Goal: Transaction & Acquisition: Purchase product/service

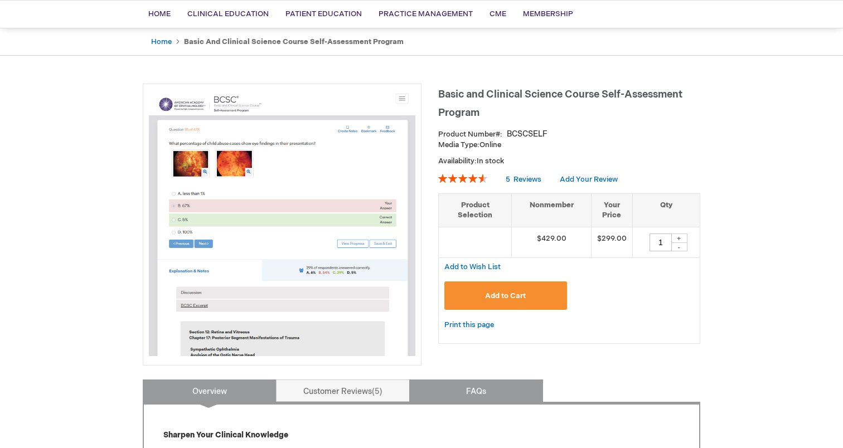
scroll to position [80, 0]
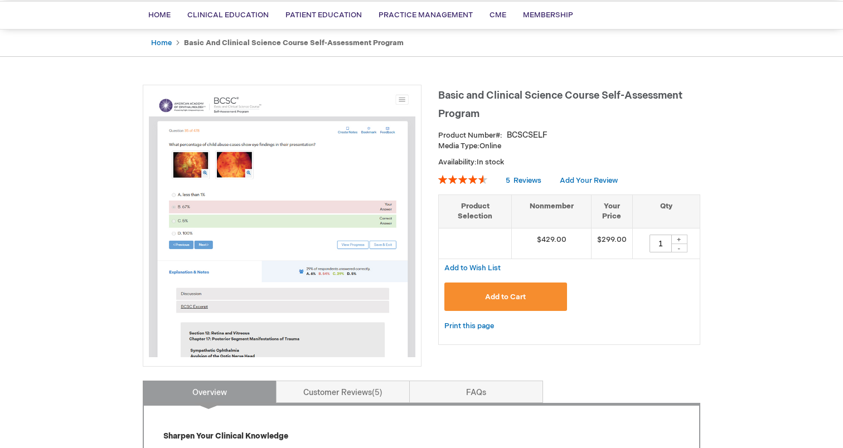
click at [676, 237] on div "+" at bounding box center [679, 239] width 17 height 9
type input "3"
click at [664, 295] on div "Add to Cart" at bounding box center [569, 301] width 250 height 37
click at [520, 296] on span "Add to Cart" at bounding box center [505, 297] width 41 height 9
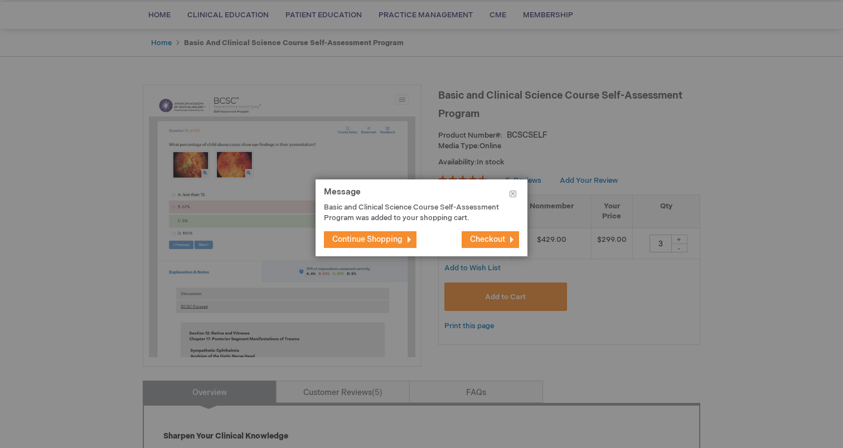
click at [485, 240] on span "Checkout" at bounding box center [487, 239] width 35 height 9
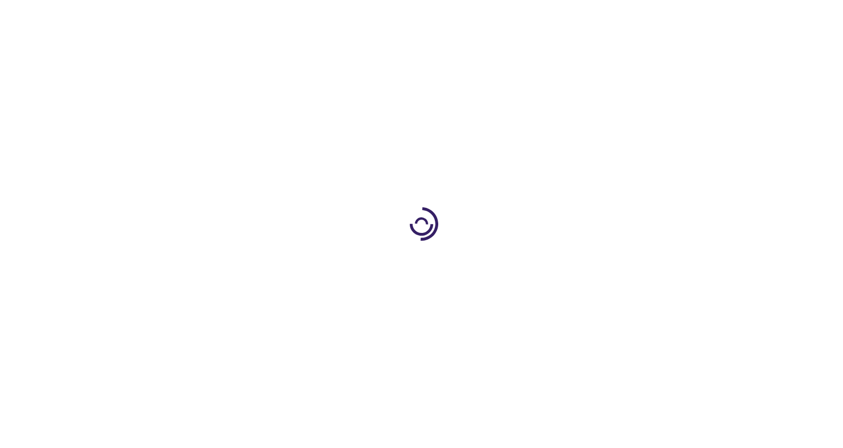
select select "CA"
select select "76"
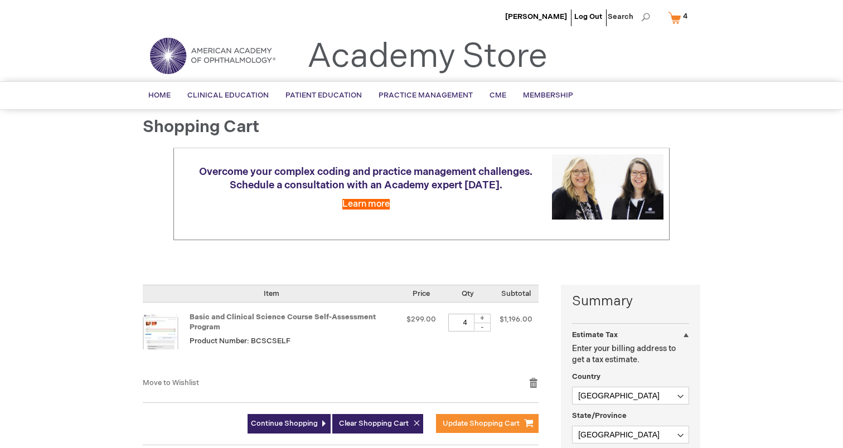
click at [480, 327] on div "-" at bounding box center [482, 327] width 17 height 9
type input "3"
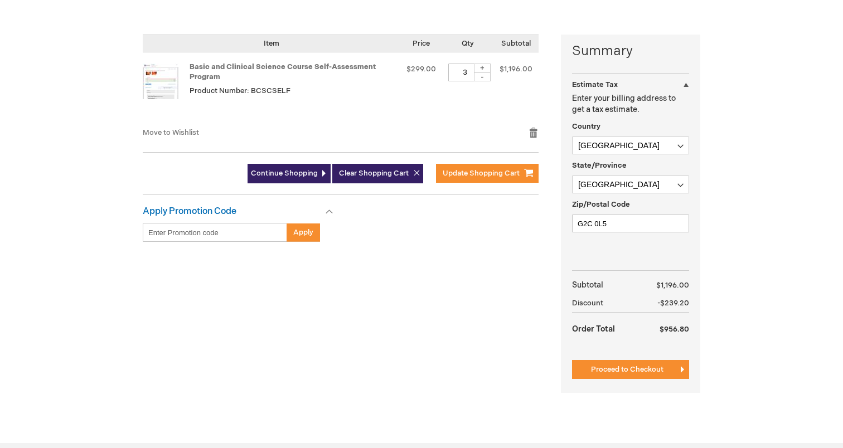
scroll to position [250, 0]
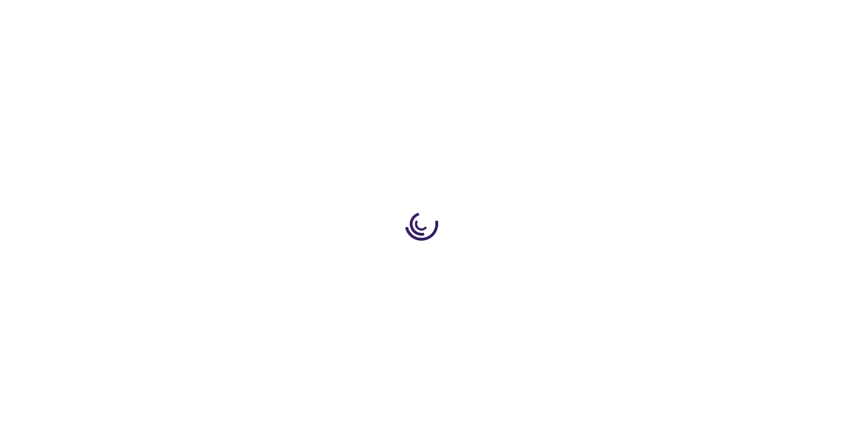
select select "CA"
select select "76"
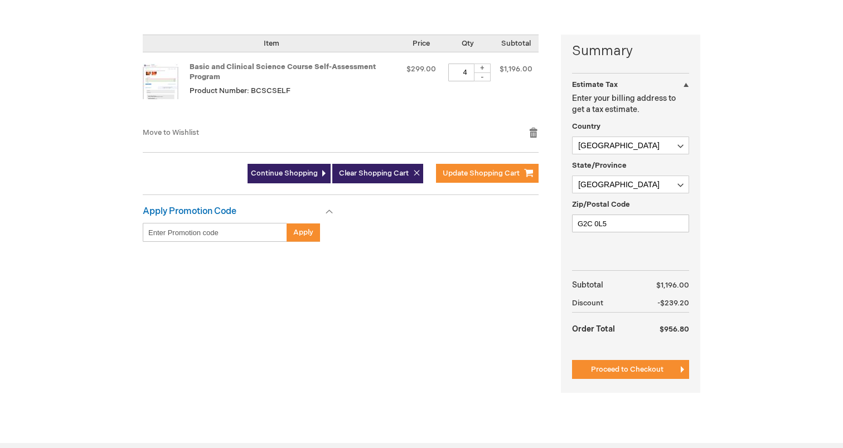
click at [485, 80] on div "-" at bounding box center [482, 76] width 17 height 9
type input "3"
click at [293, 169] on span "Continue Shopping" at bounding box center [284, 173] width 67 height 9
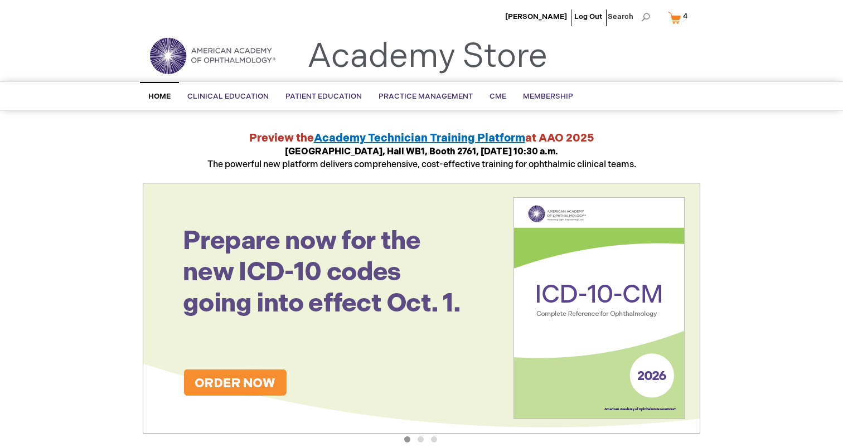
click at [679, 18] on link "My Cart 4 4 items" at bounding box center [680, 18] width 29 height 20
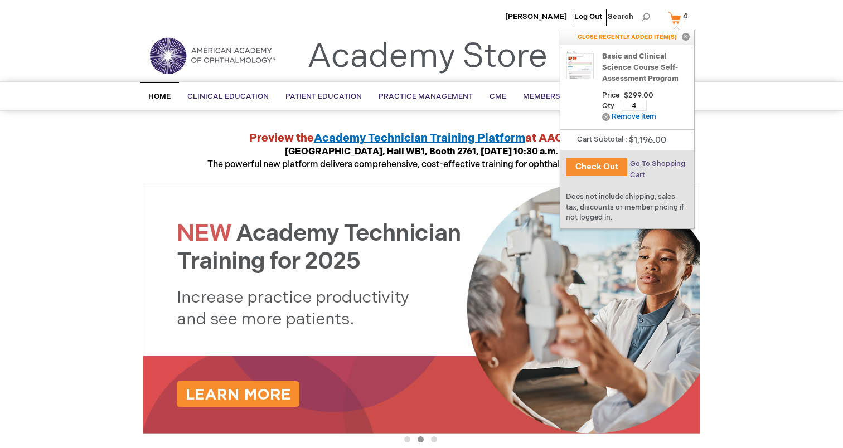
click at [645, 165] on span "Go To Shopping Cart" at bounding box center [657, 169] width 55 height 20
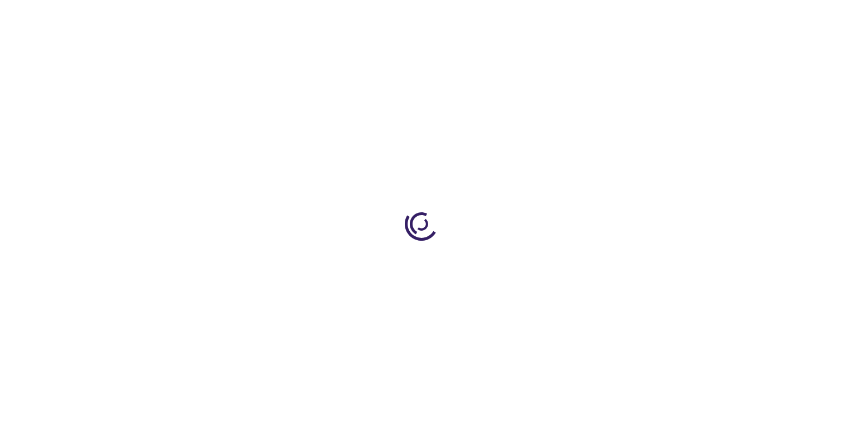
select select "CA"
select select "76"
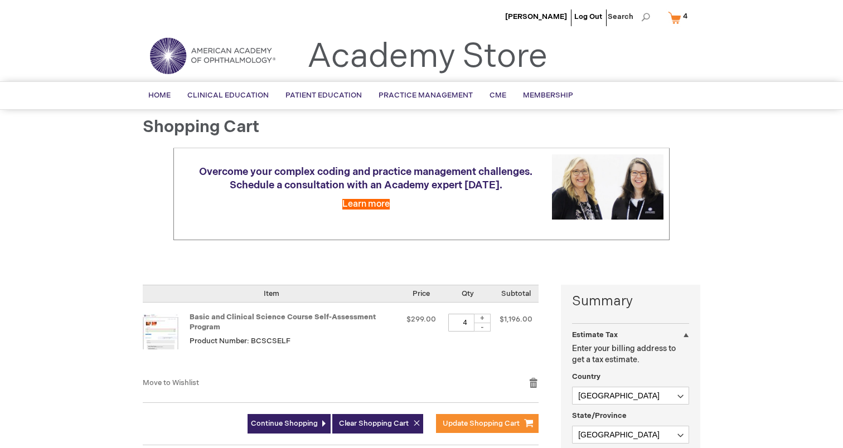
click at [486, 327] on div "-" at bounding box center [482, 327] width 17 height 9
type input "3"
click at [483, 419] on span "Update Shopping Cart" at bounding box center [481, 423] width 77 height 9
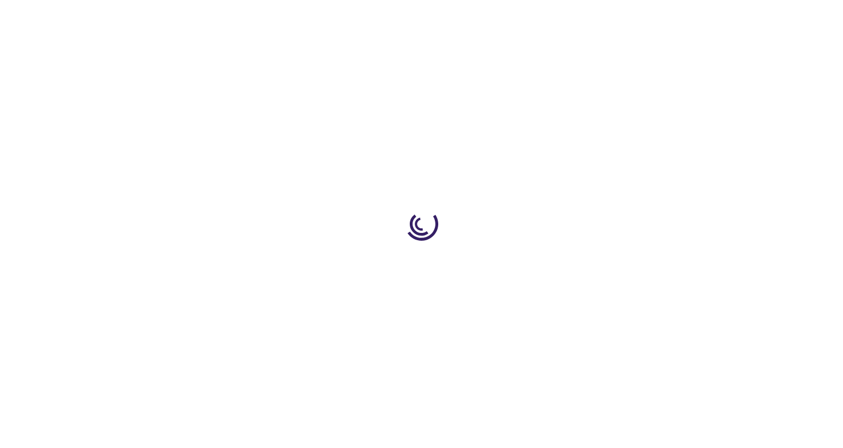
select select "CA"
select select "76"
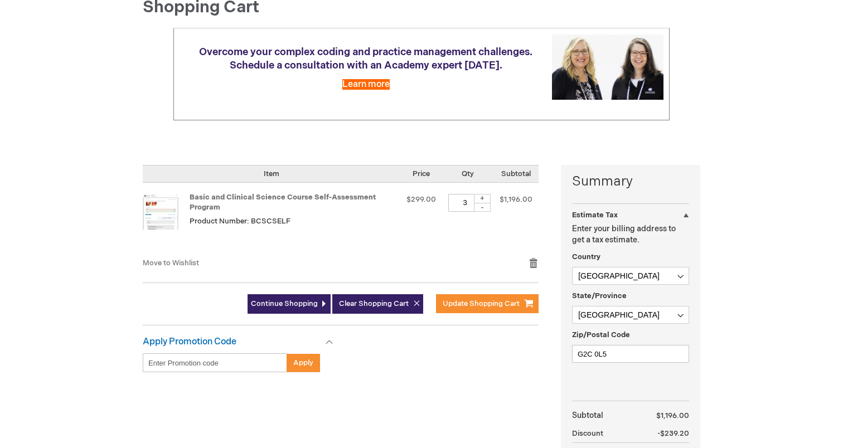
scroll to position [118, 0]
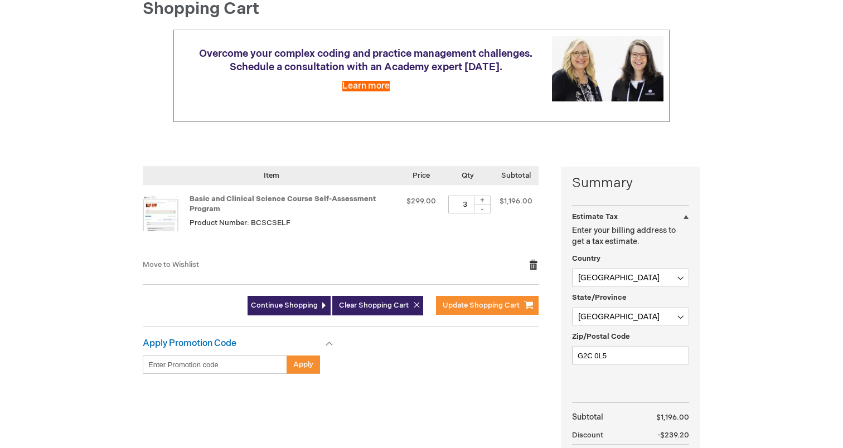
click at [530, 266] on link "Remove item" at bounding box center [534, 264] width 10 height 11
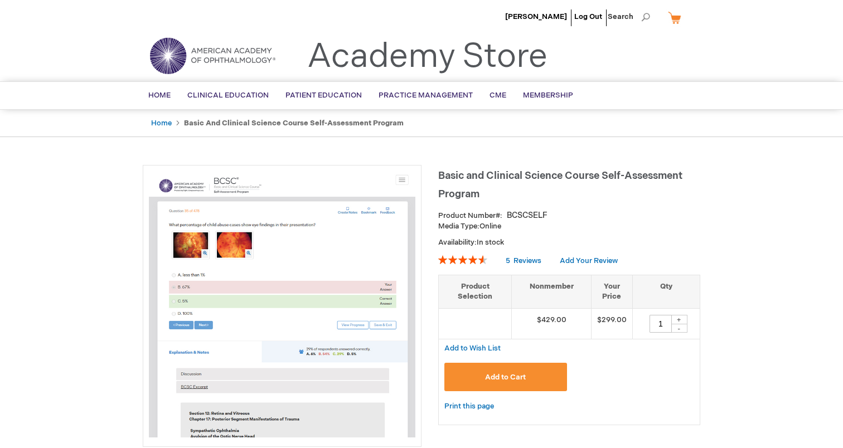
click at [680, 320] on div "+" at bounding box center [679, 319] width 17 height 9
type input "3"
click at [534, 370] on button "Add to Cart" at bounding box center [505, 377] width 123 height 28
click at [686, 22] on img at bounding box center [687, 15] width 13 height 13
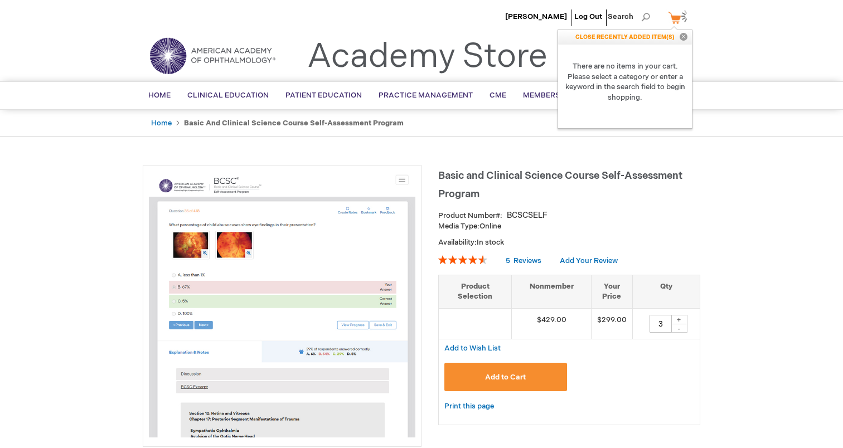
click at [678, 14] on link "My Cart" at bounding box center [679, 18] width 27 height 20
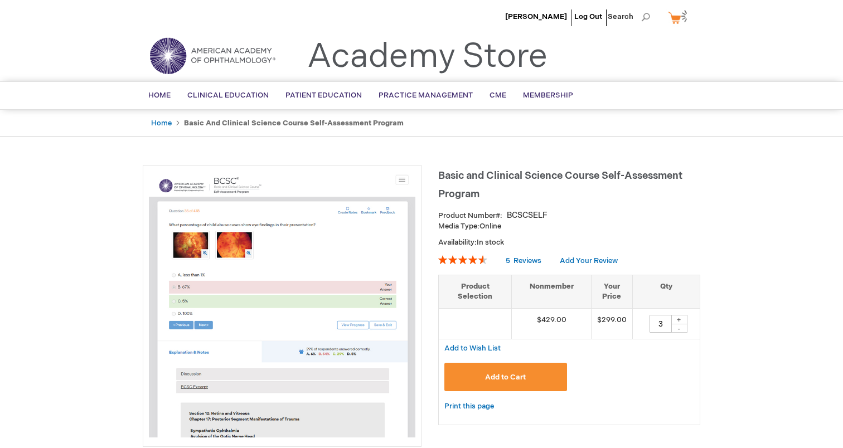
click at [516, 381] on button "Add to Cart" at bounding box center [505, 377] width 123 height 28
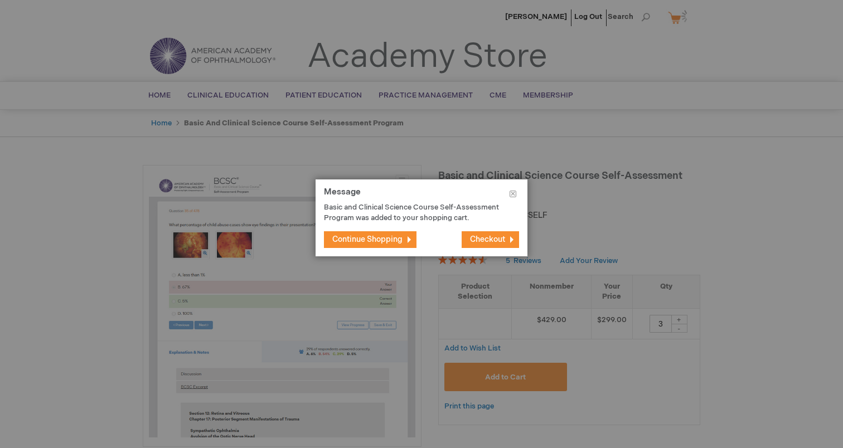
click at [481, 240] on span "Checkout" at bounding box center [487, 239] width 35 height 9
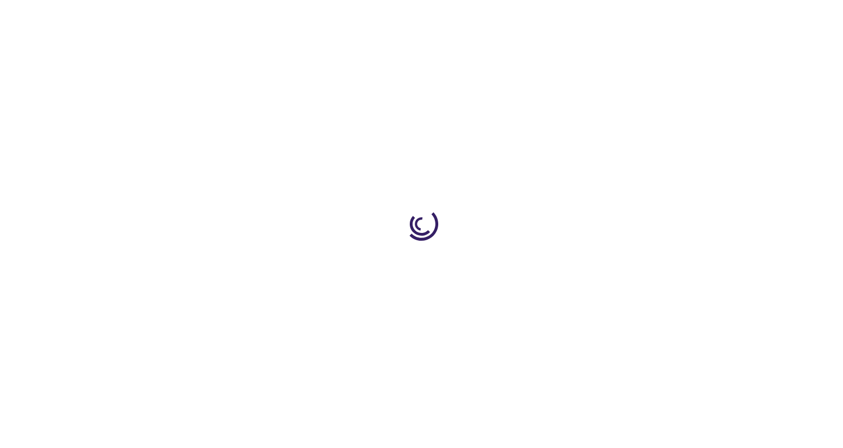
type input "1"
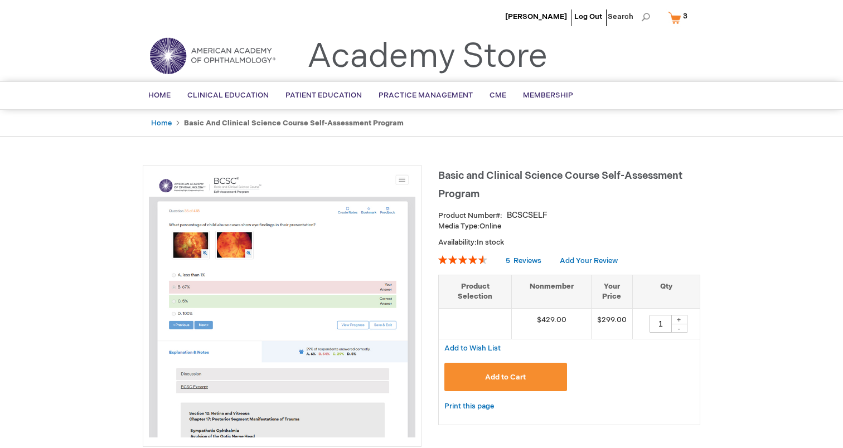
click at [680, 18] on link "My Cart 3 3 items" at bounding box center [680, 18] width 29 height 20
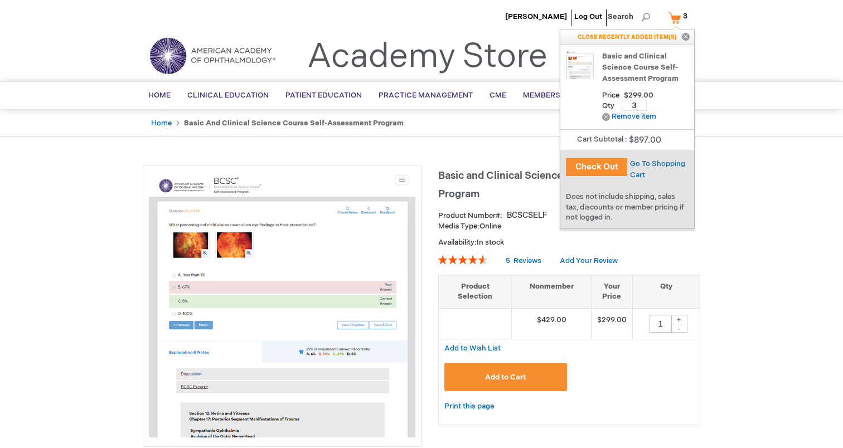
click at [602, 172] on button "Check Out" at bounding box center [596, 167] width 61 height 18
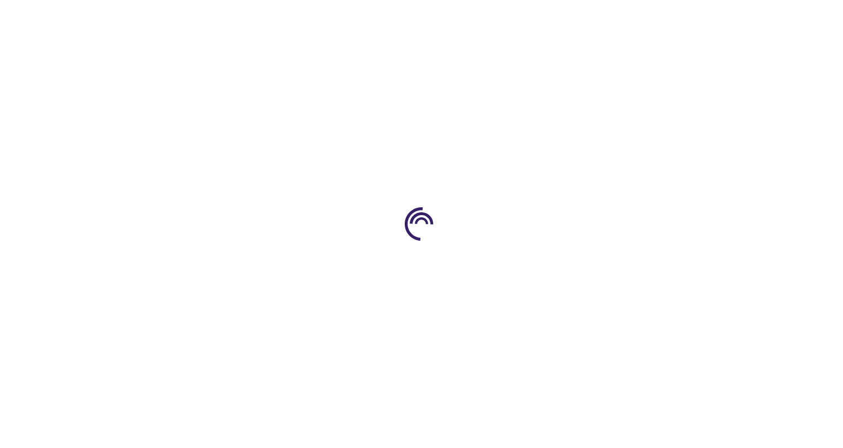
select select "CA"
select select "76"
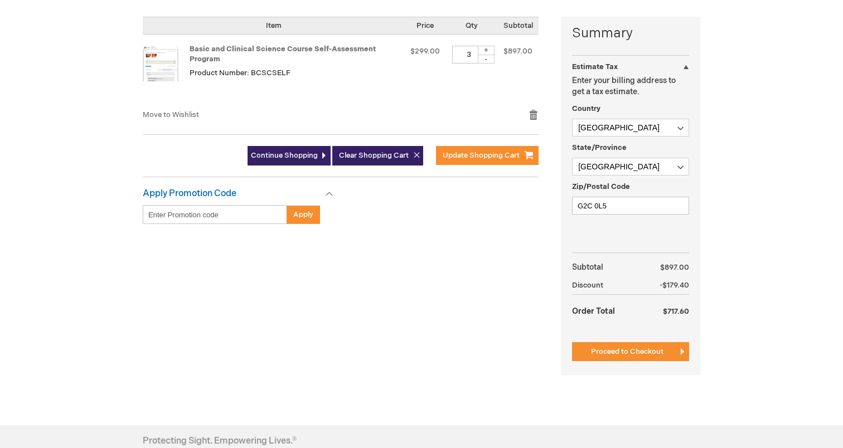
scroll to position [269, 0]
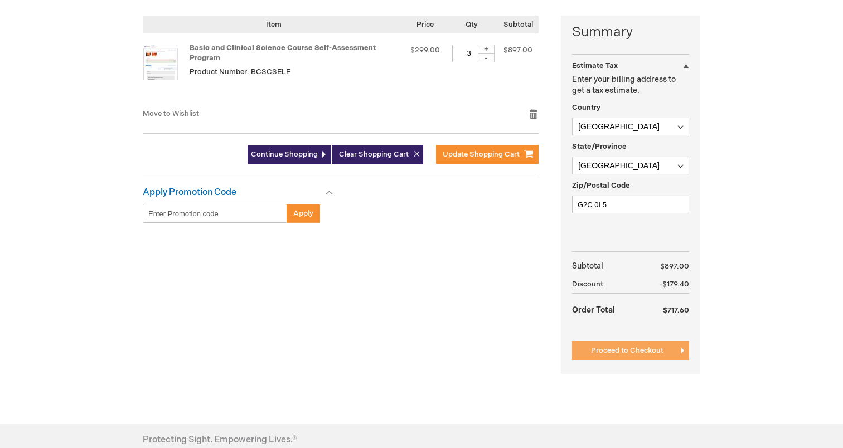
click at [660, 343] on button "Proceed to Checkout" at bounding box center [630, 350] width 117 height 19
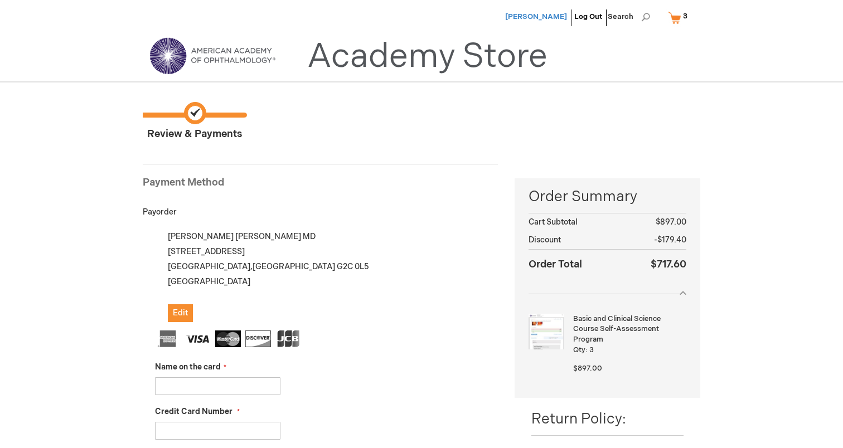
click at [561, 17] on span "[PERSON_NAME]" at bounding box center [536, 16] width 62 height 9
